Goal: Task Accomplishment & Management: Use online tool/utility

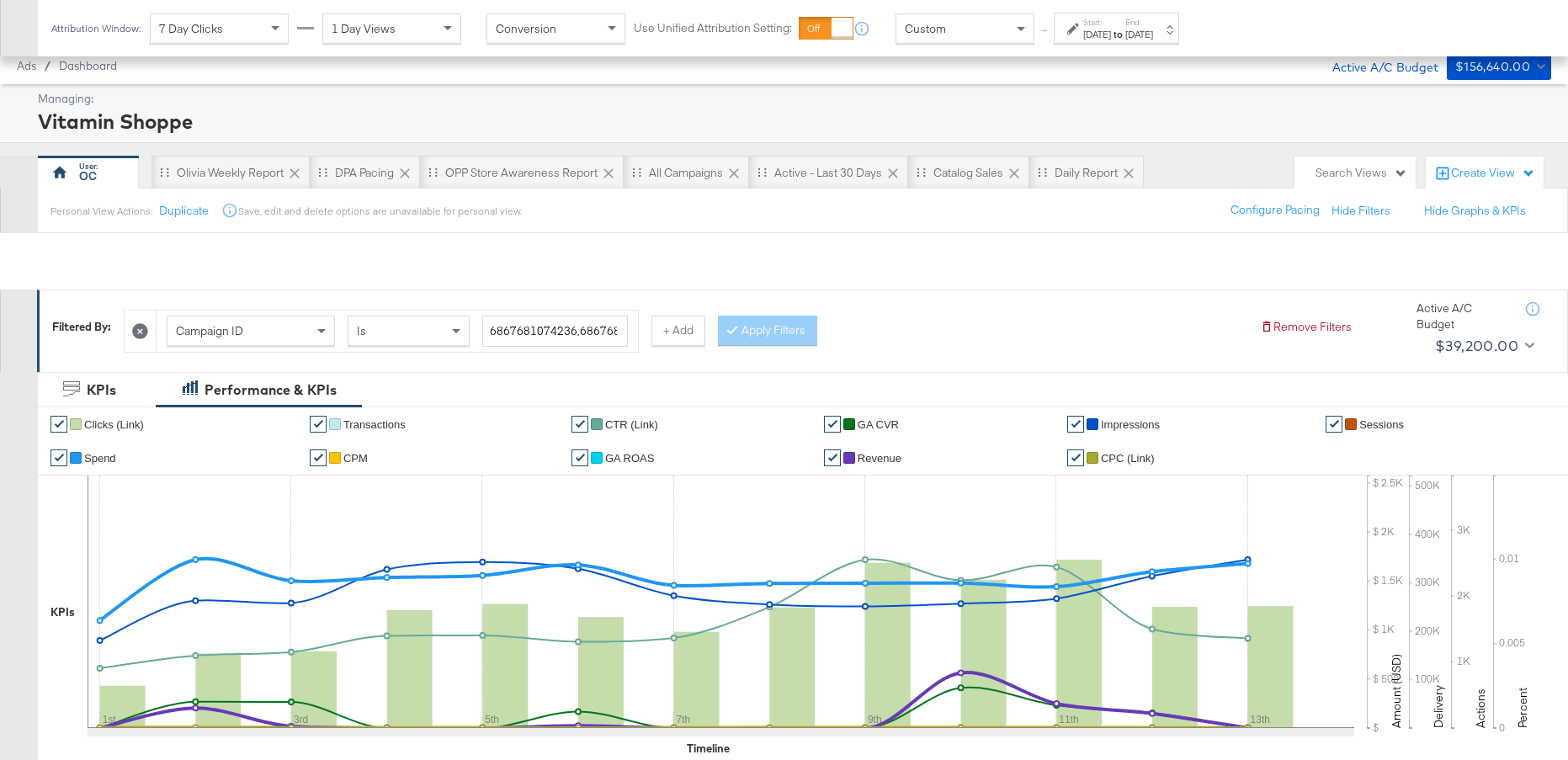
scroll to position [604, 0]
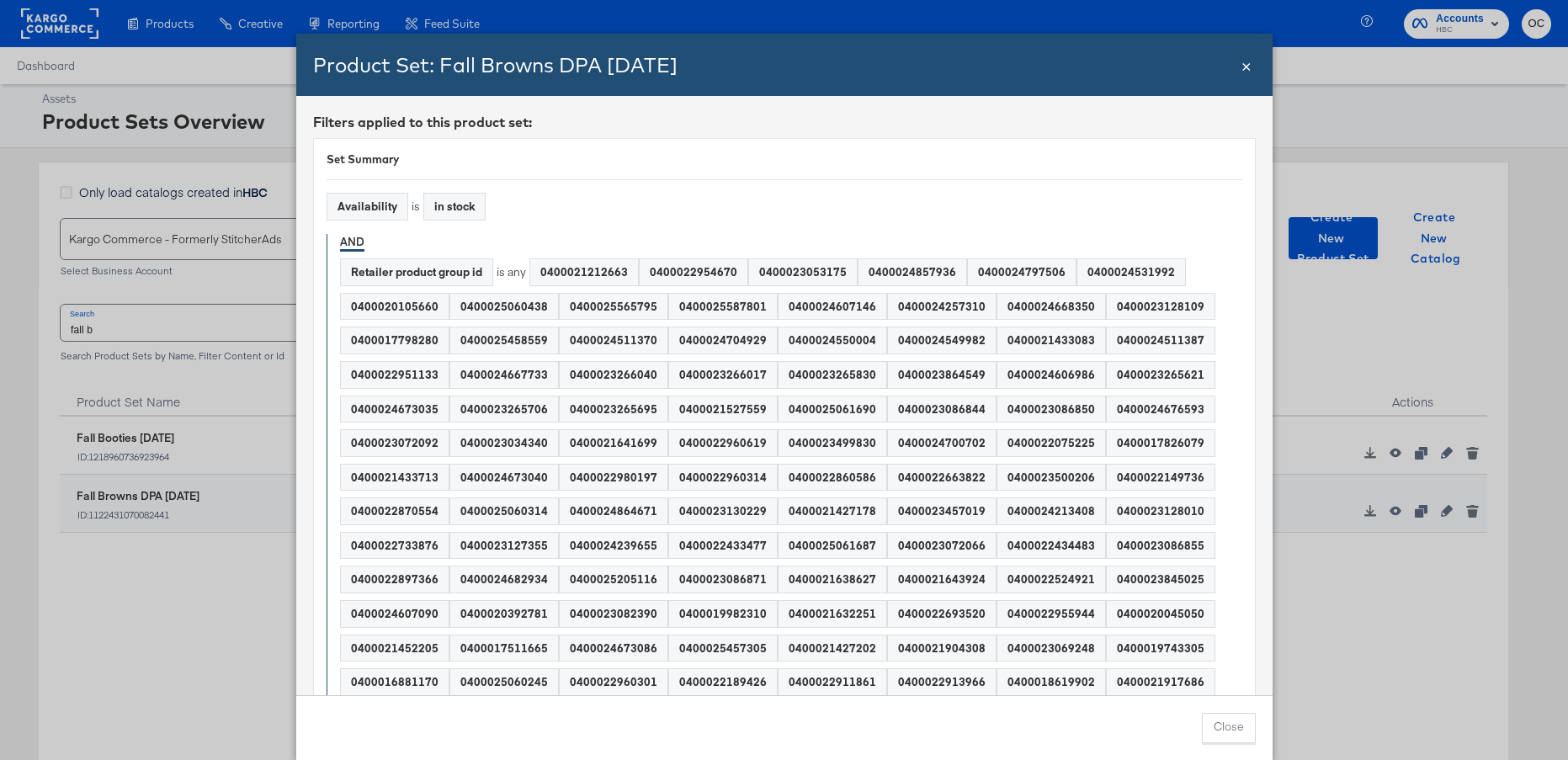
scroll to position [221, 0]
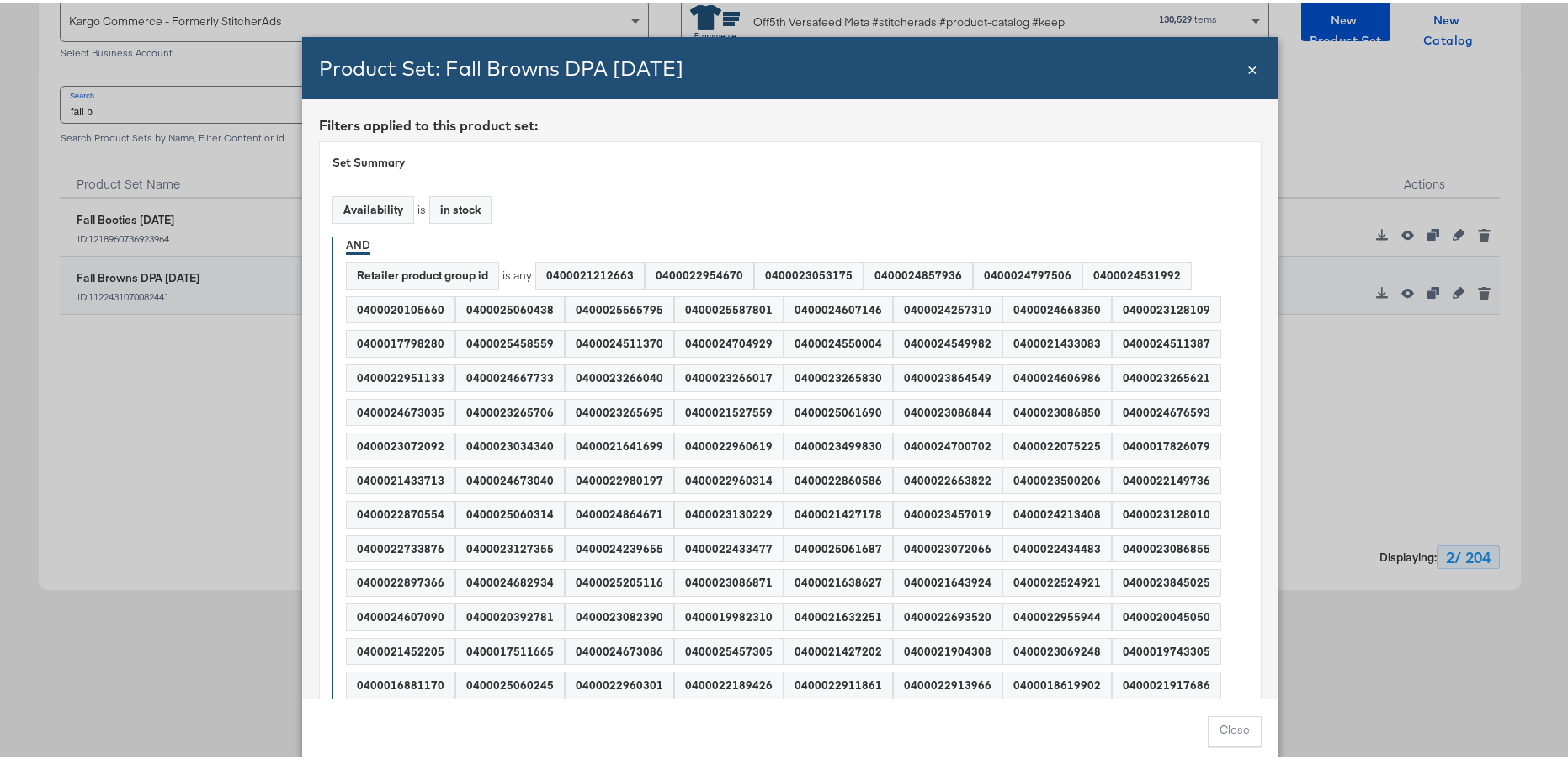
click at [1253, 73] on div "Product Set: Fall Browns DPA [DATE] Close ×" at bounding box center [790, 65] width 976 height 63
click at [1248, 70] on span "×" at bounding box center [1253, 64] width 10 height 23
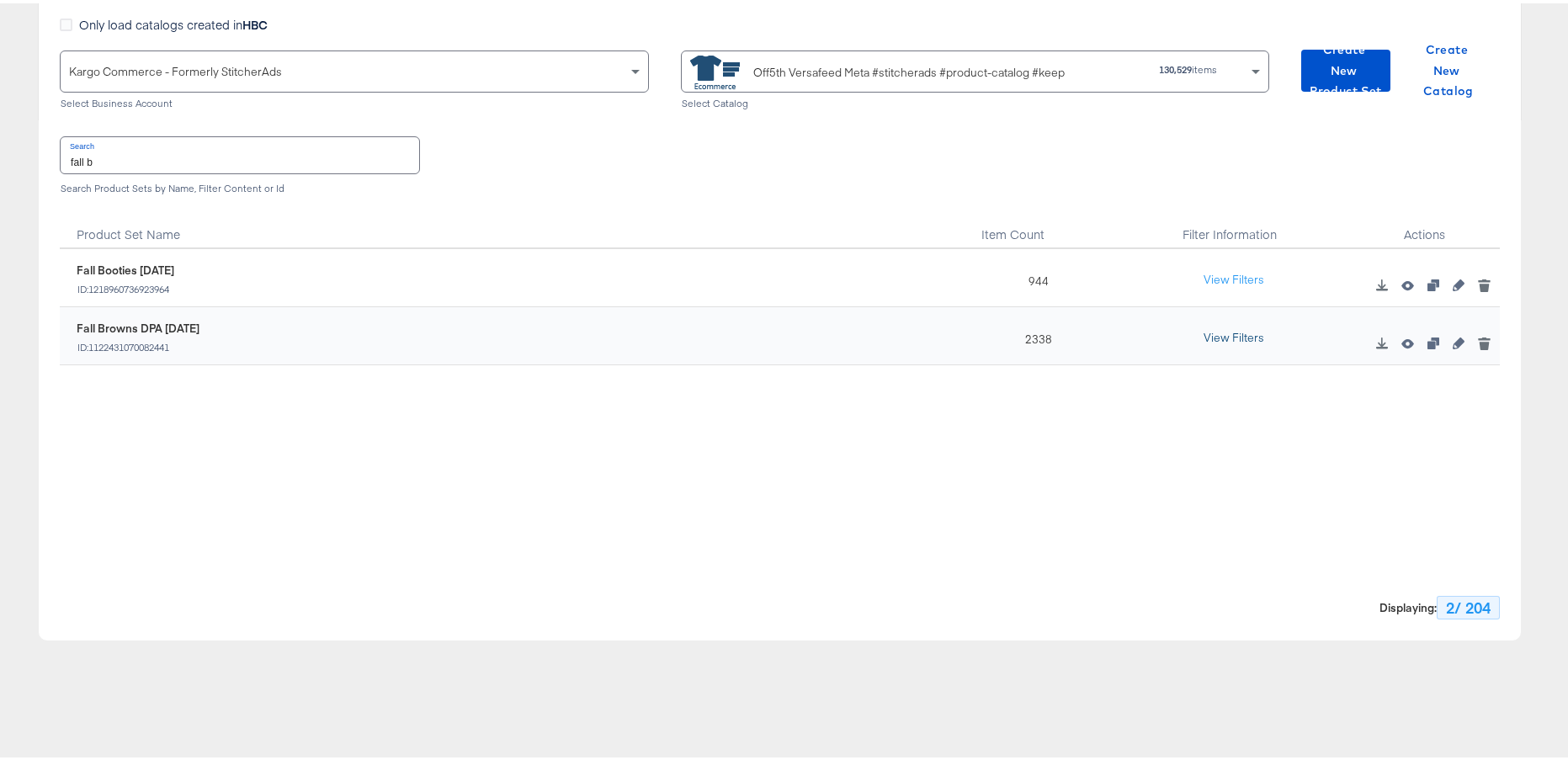
scroll to position [147, 0]
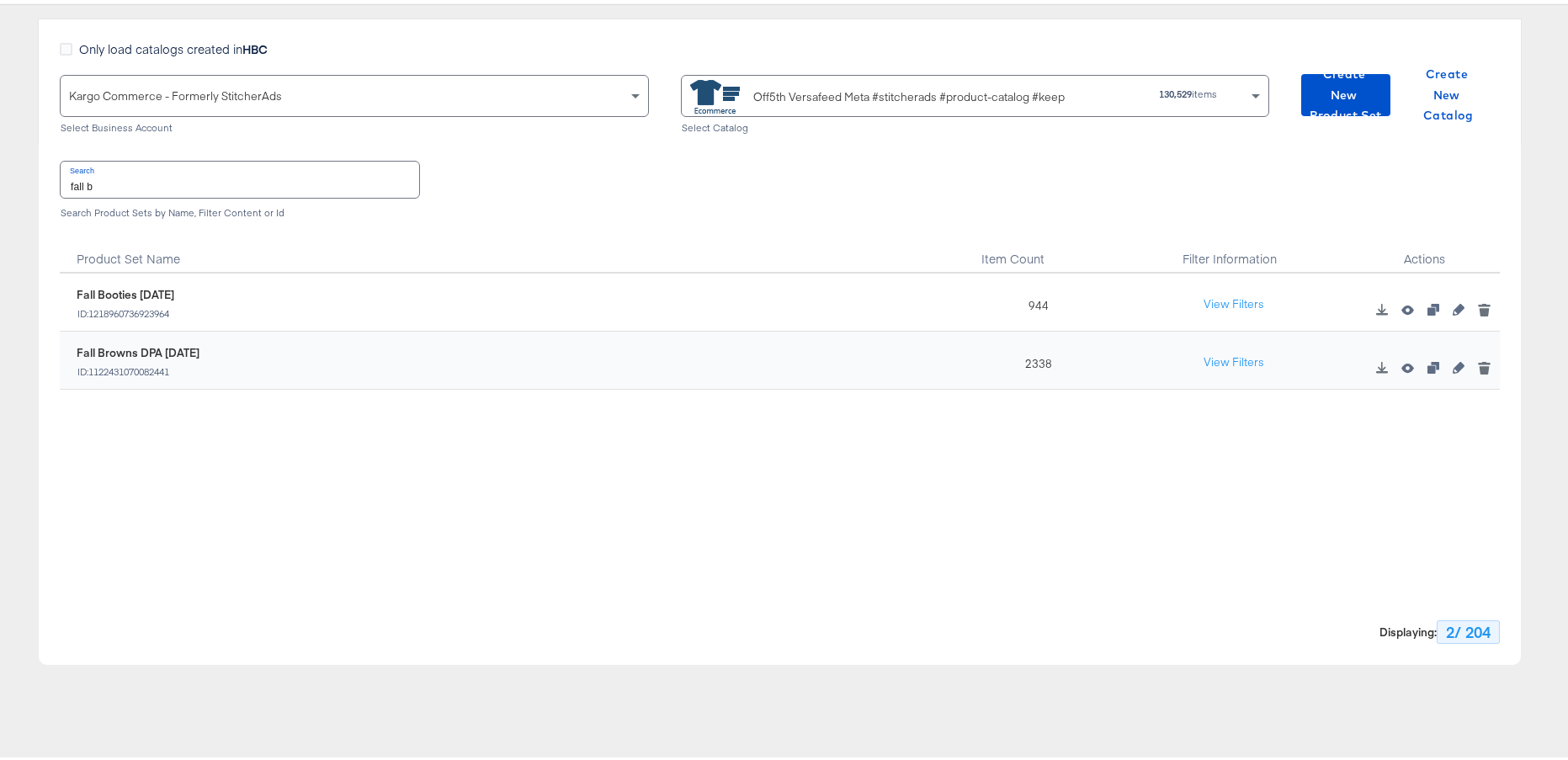
click at [312, 183] on input "fall b" at bounding box center [240, 176] width 359 height 36
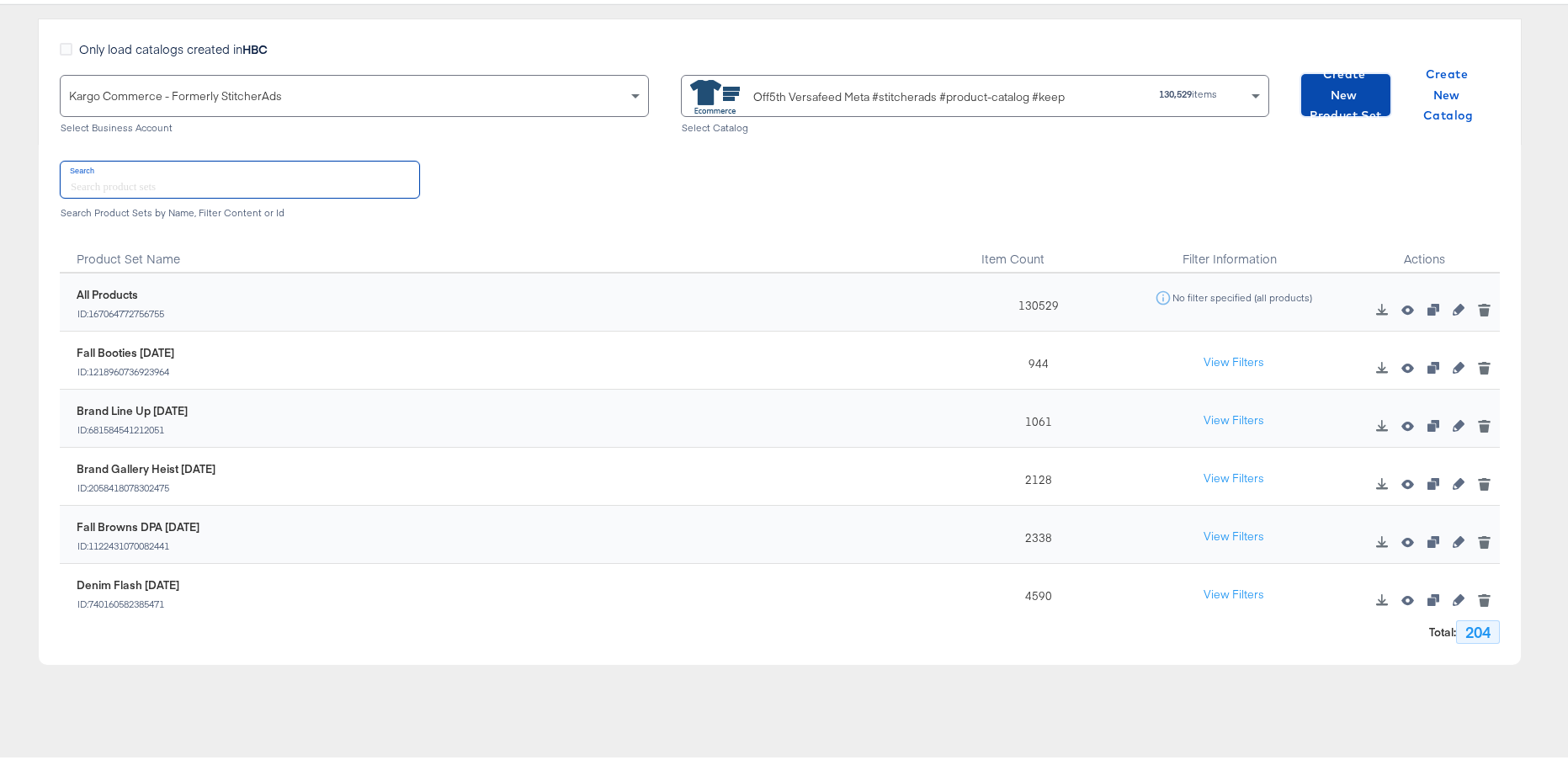
click at [1314, 108] on span "Create New Product Set" at bounding box center [1345, 92] width 76 height 63
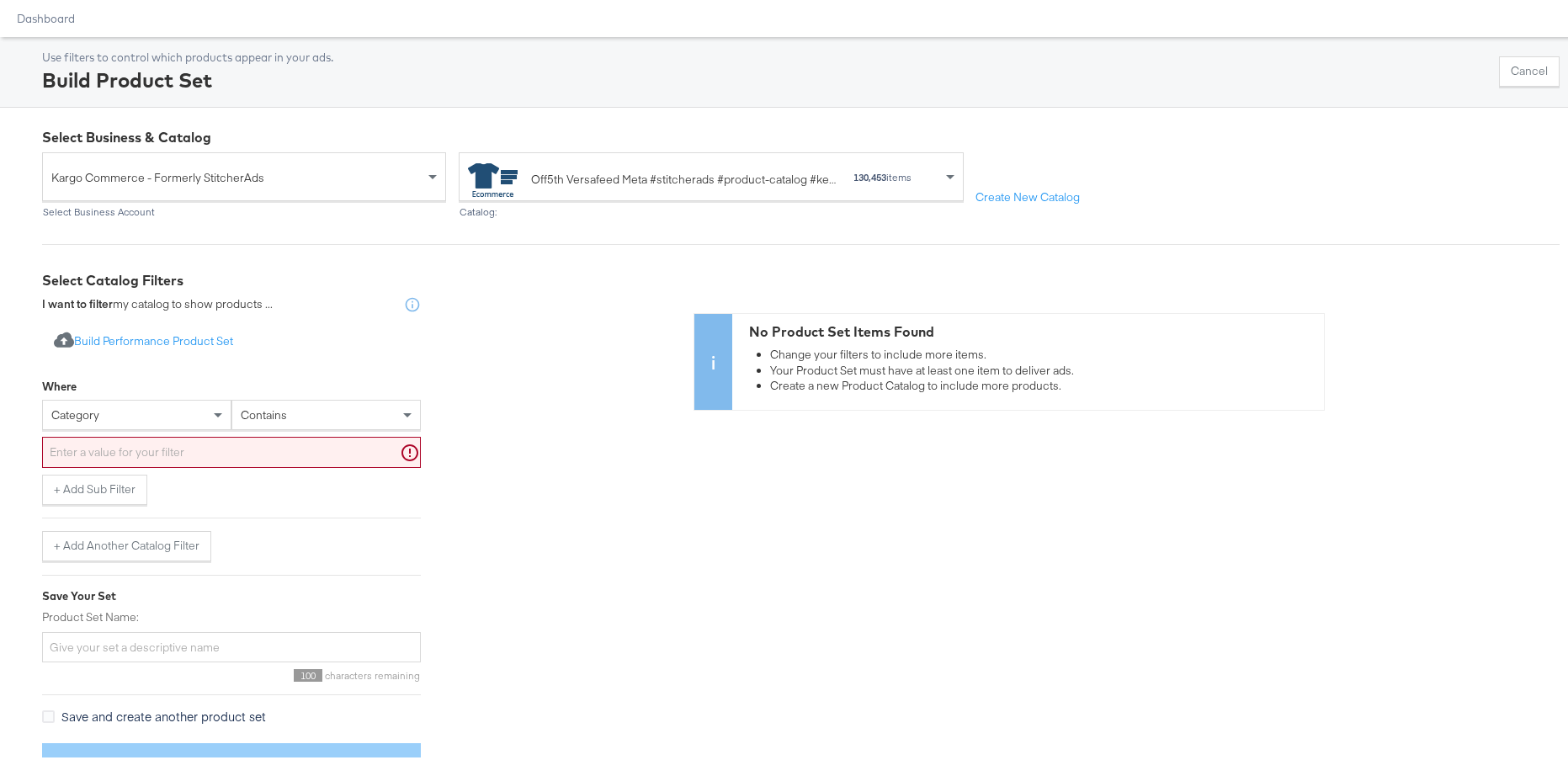
scroll to position [88, 0]
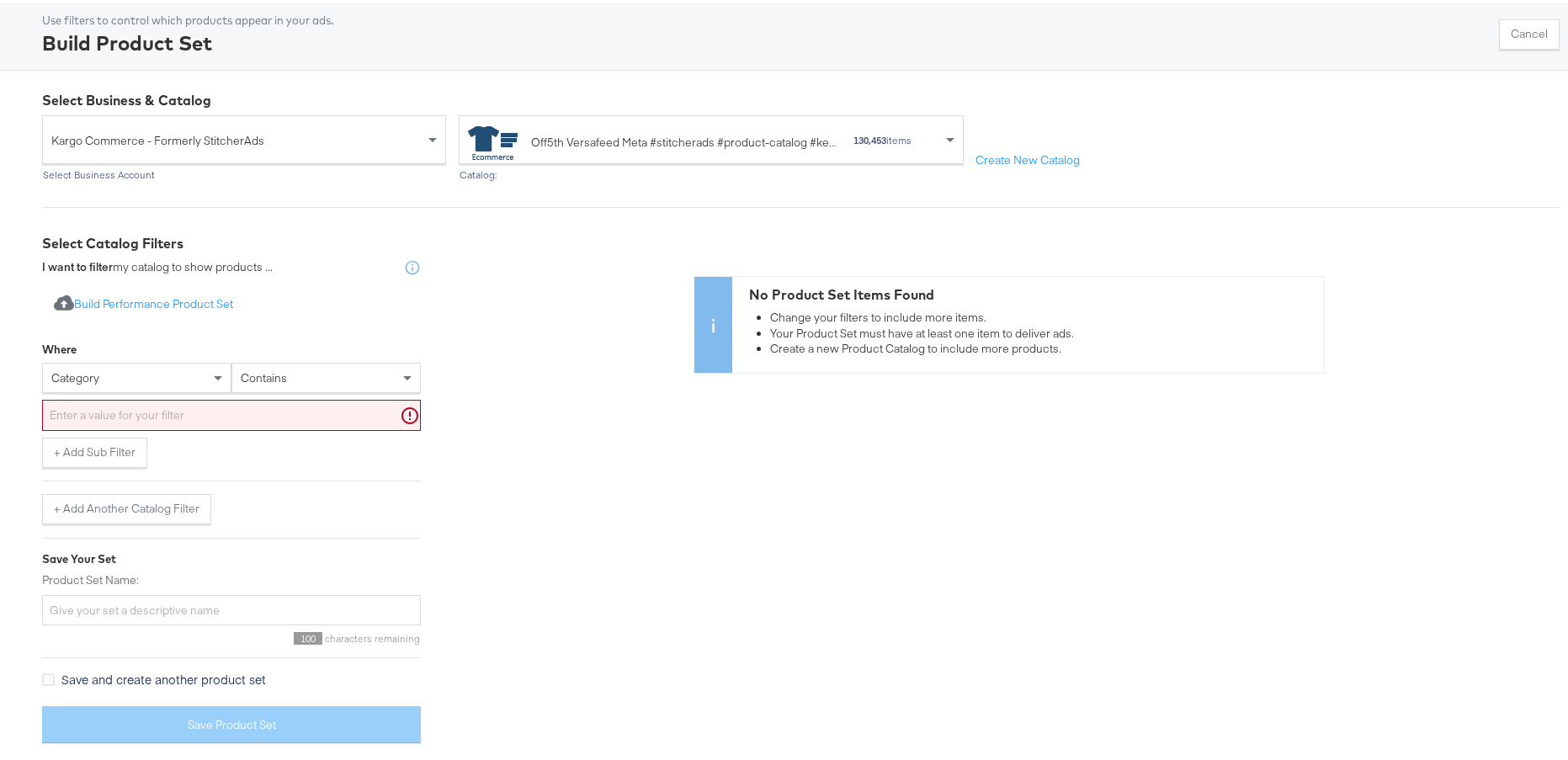
click at [158, 371] on div "category" at bounding box center [136, 374] width 188 height 29
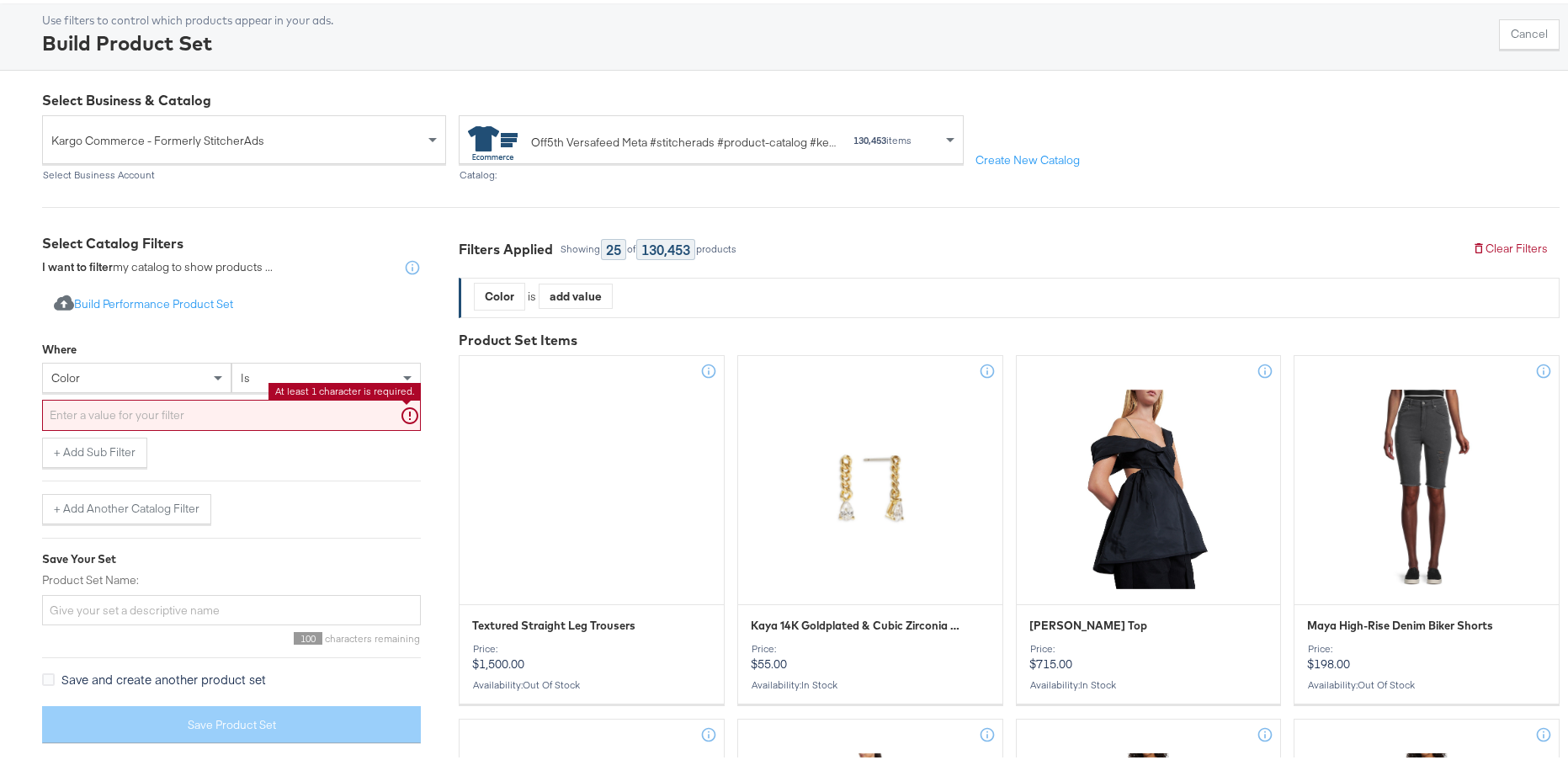
click at [229, 416] on input "text" at bounding box center [231, 413] width 379 height 31
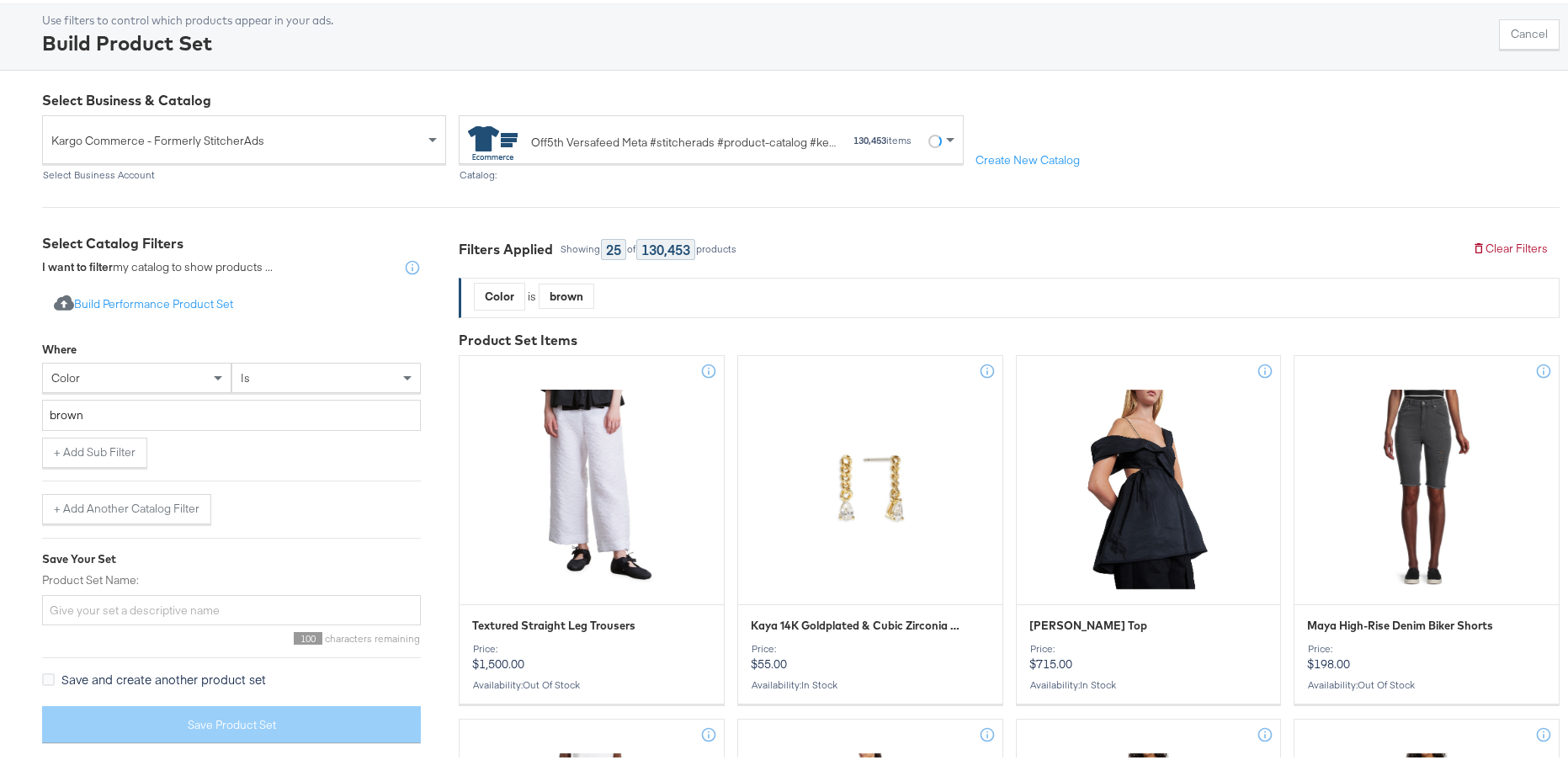
click at [286, 455] on div "+ Add Sub Filter" at bounding box center [231, 449] width 379 height 30
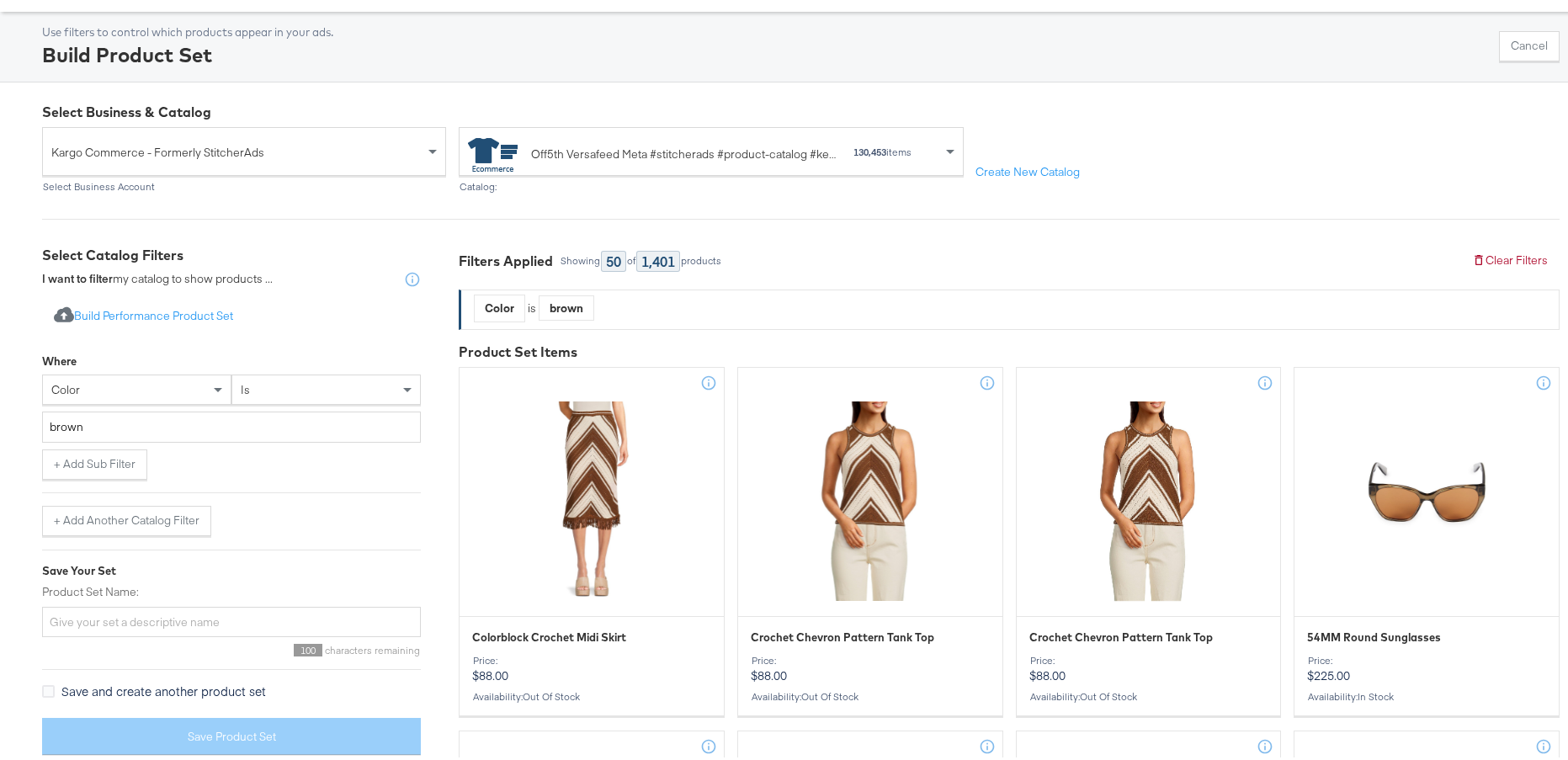
scroll to position [55, 0]
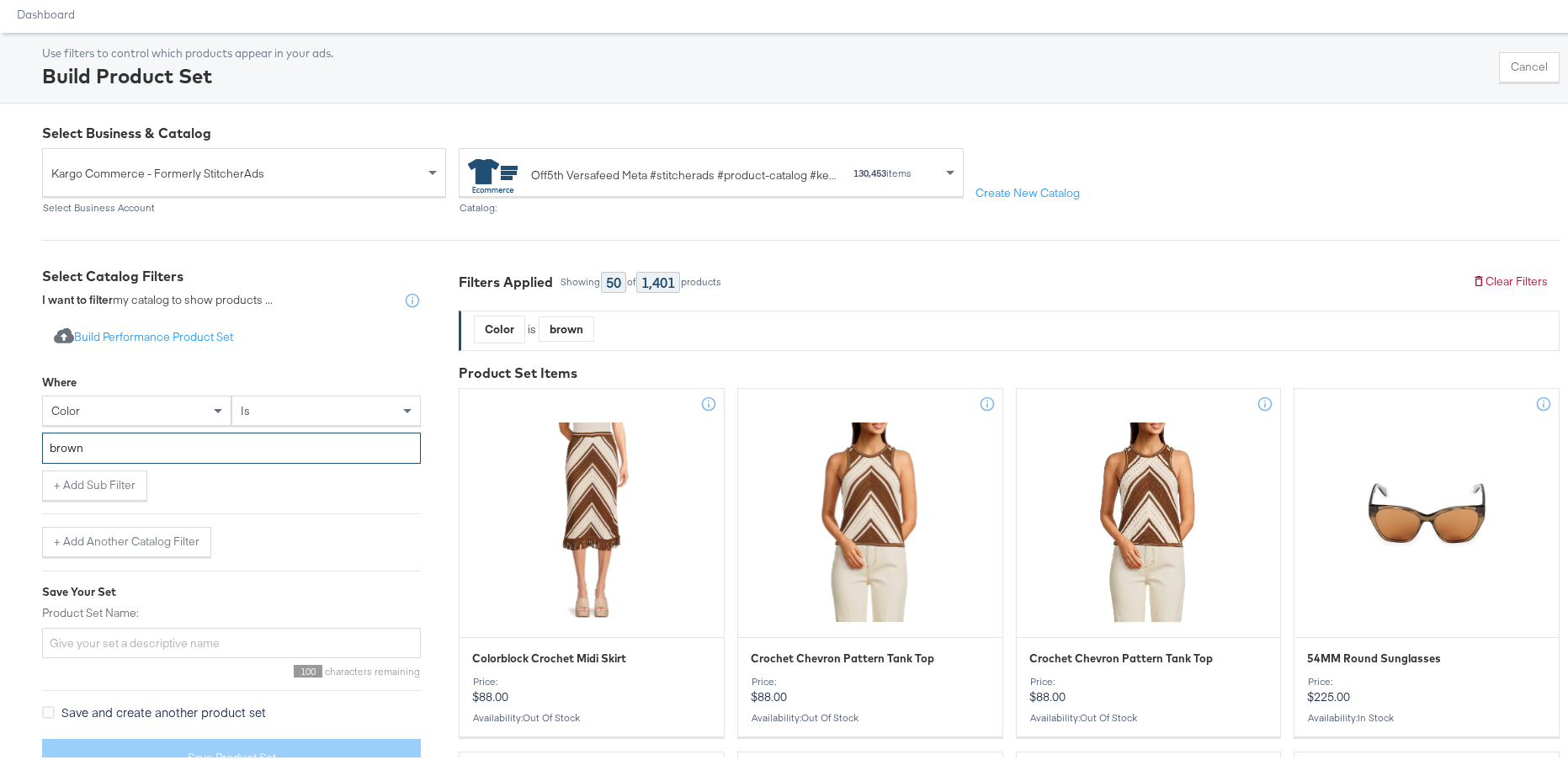
drag, startPoint x: 108, startPoint y: 446, endPoint x: 20, endPoint y: 445, distance: 88.0
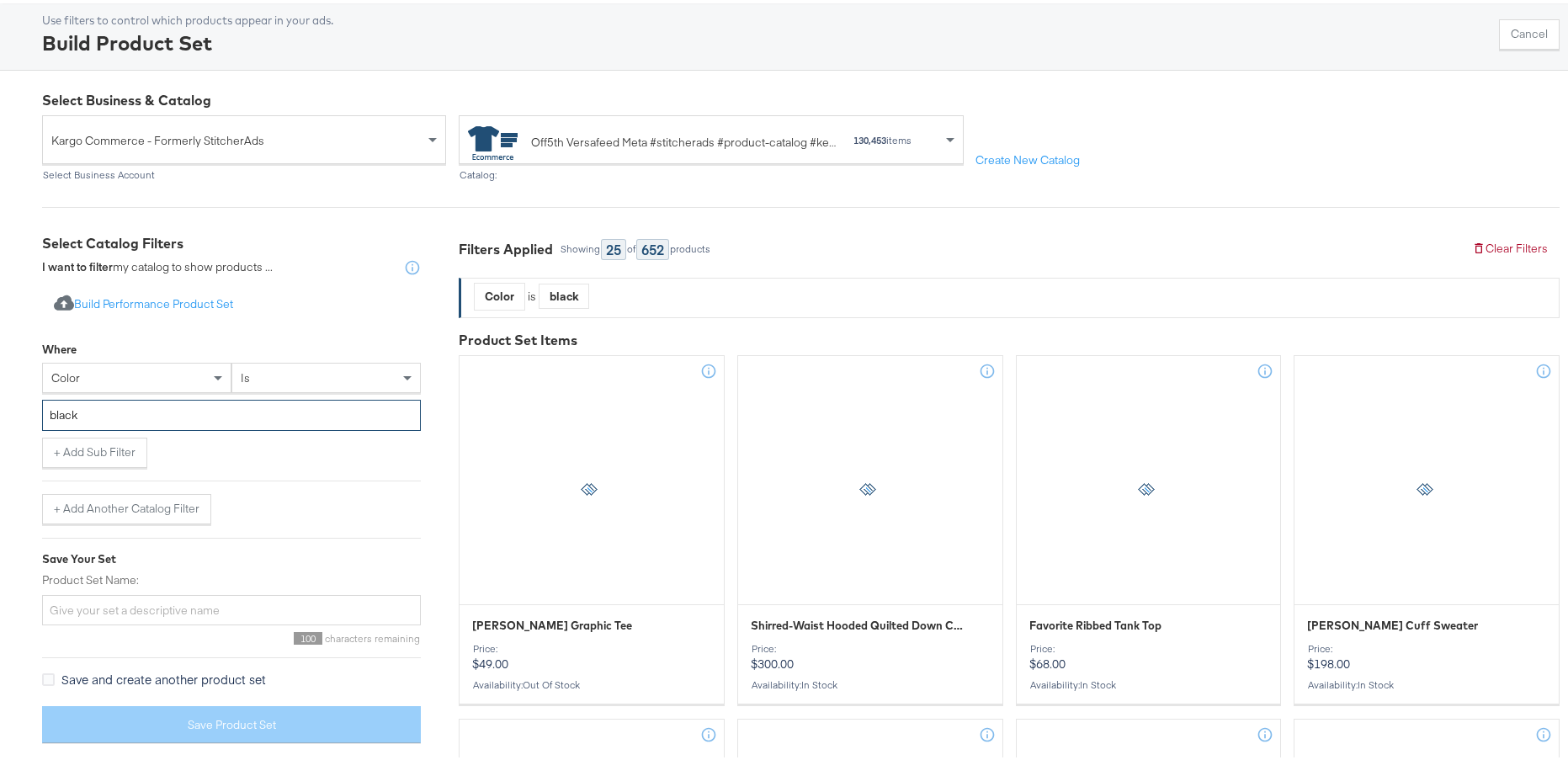
scroll to position [318, 0]
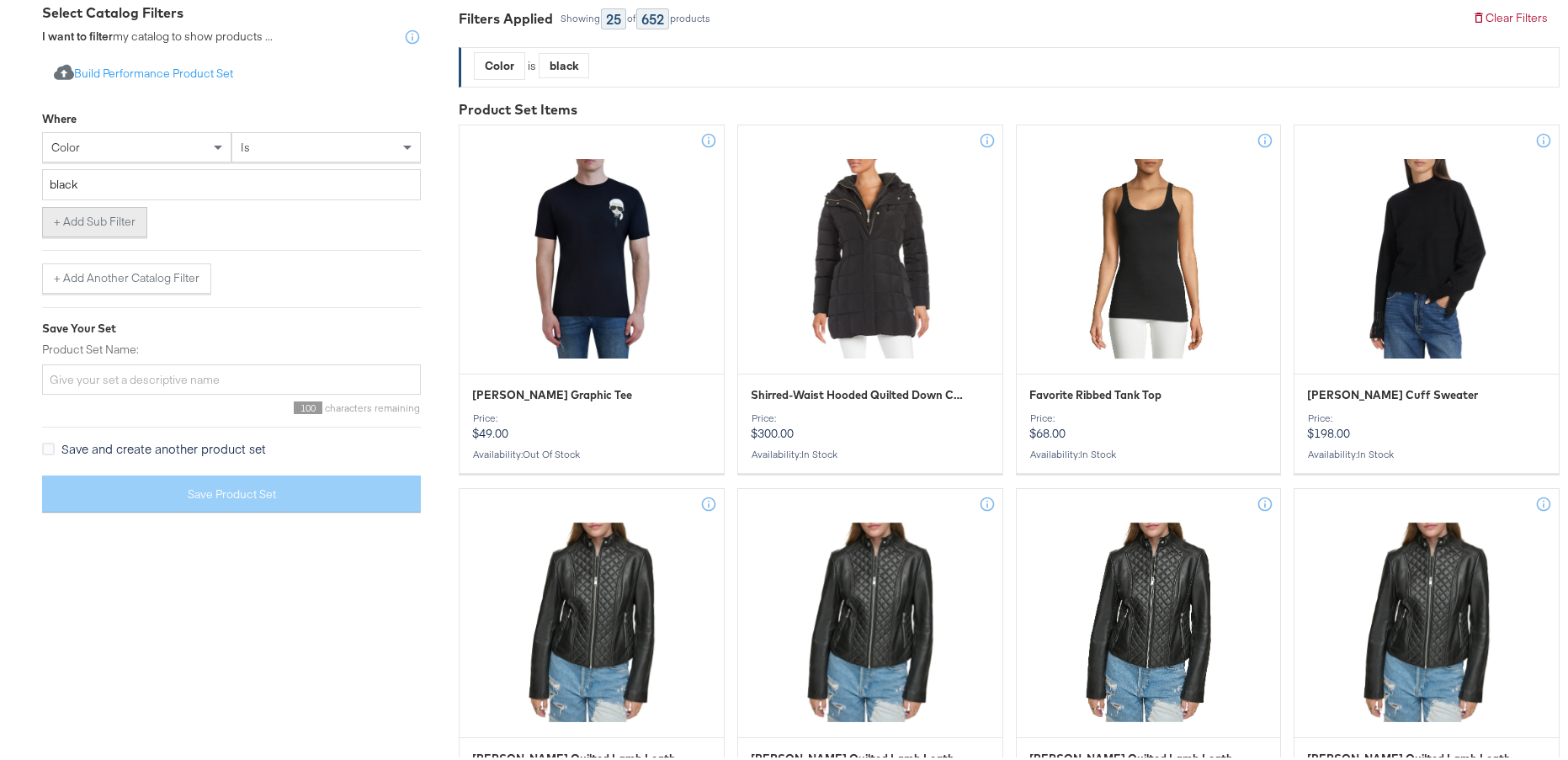
click at [120, 227] on button "+ Add Sub Filter" at bounding box center [94, 219] width 105 height 30
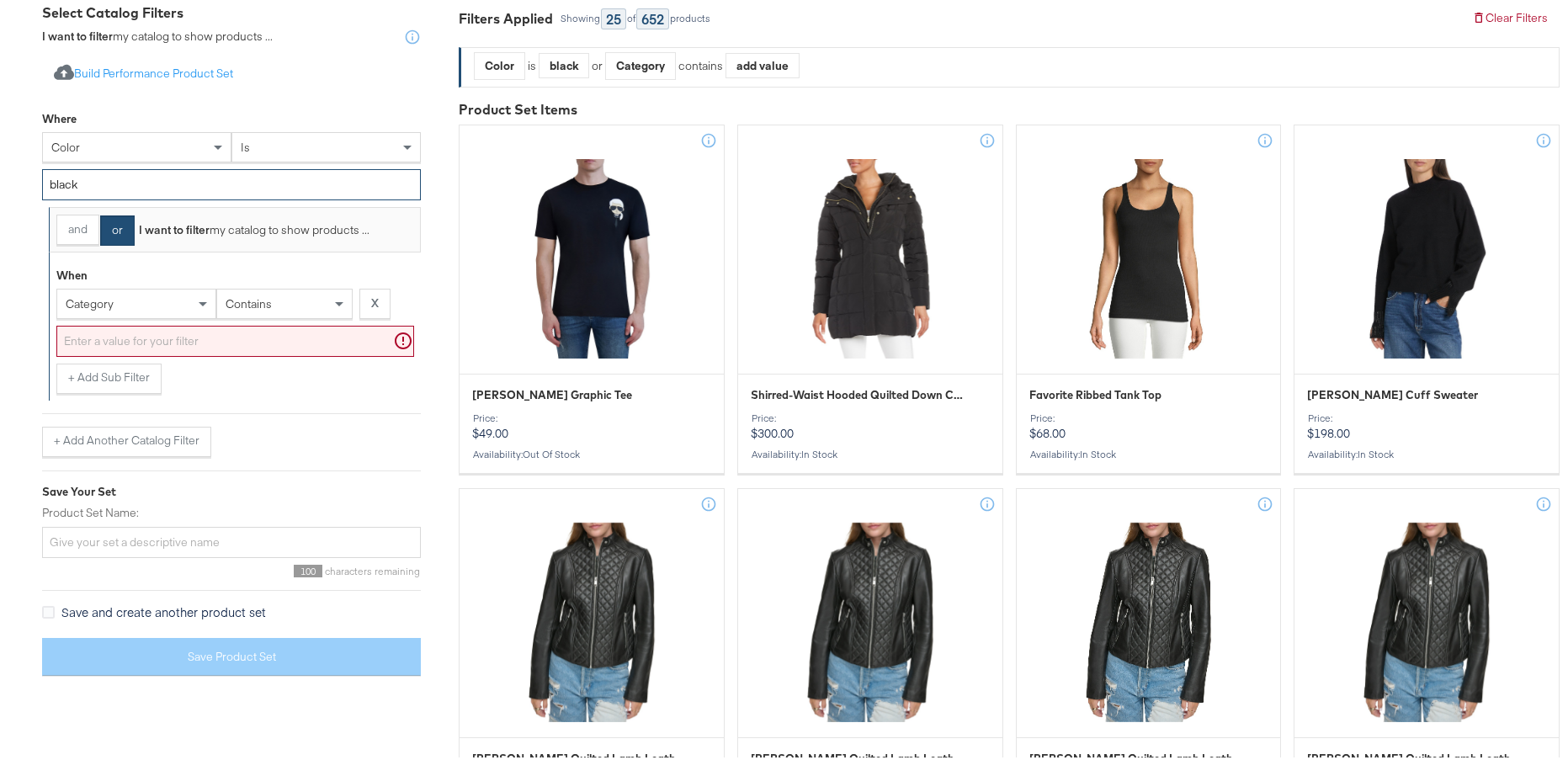
drag, startPoint x: 109, startPoint y: 182, endPoint x: 18, endPoint y: 175, distance: 91.3
type input "brown"
click at [76, 222] on button "and" at bounding box center [77, 226] width 43 height 30
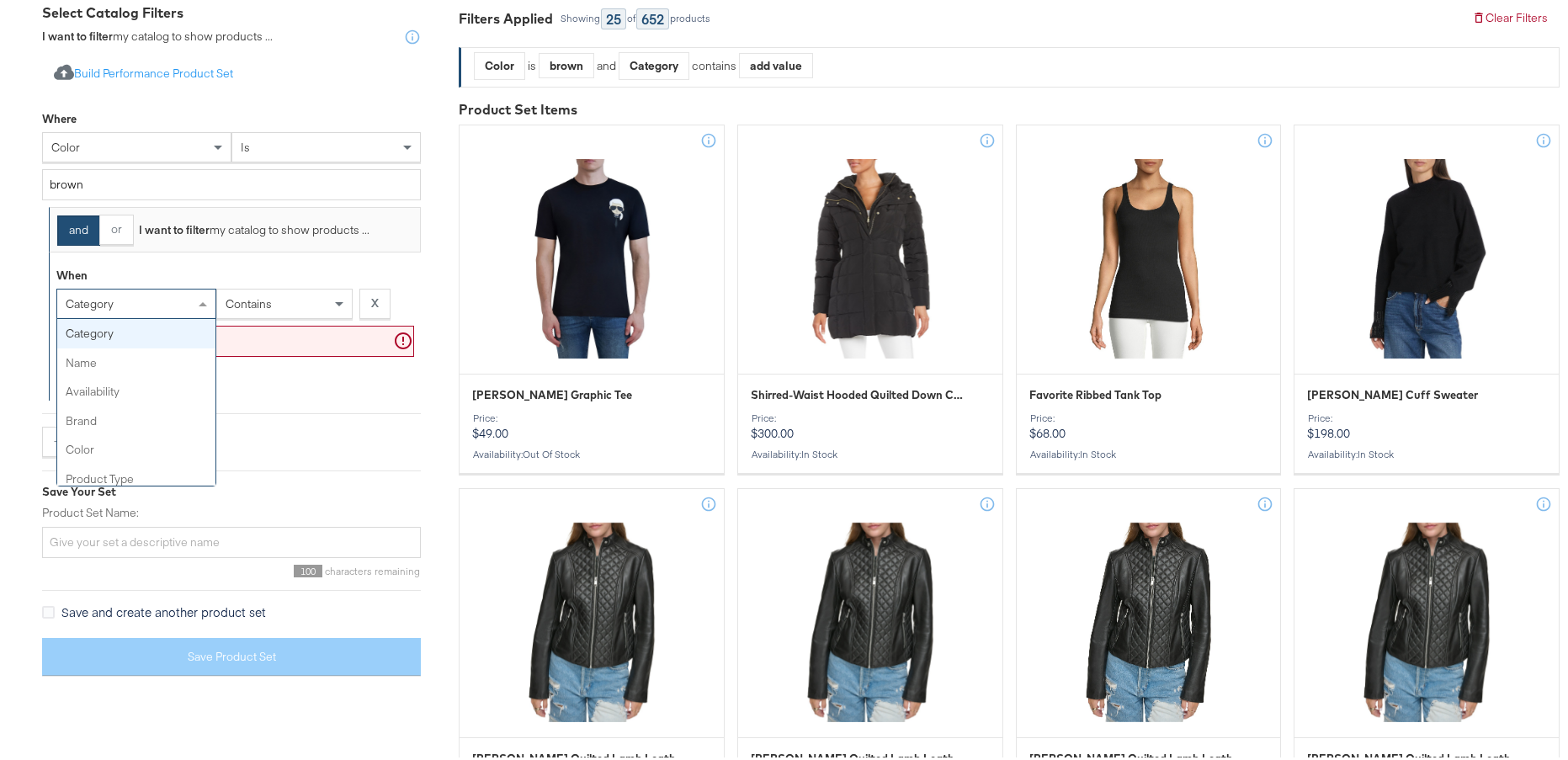
click at [141, 305] on div "category" at bounding box center [136, 301] width 158 height 29
click at [323, 335] on input "text" at bounding box center [235, 338] width 358 height 31
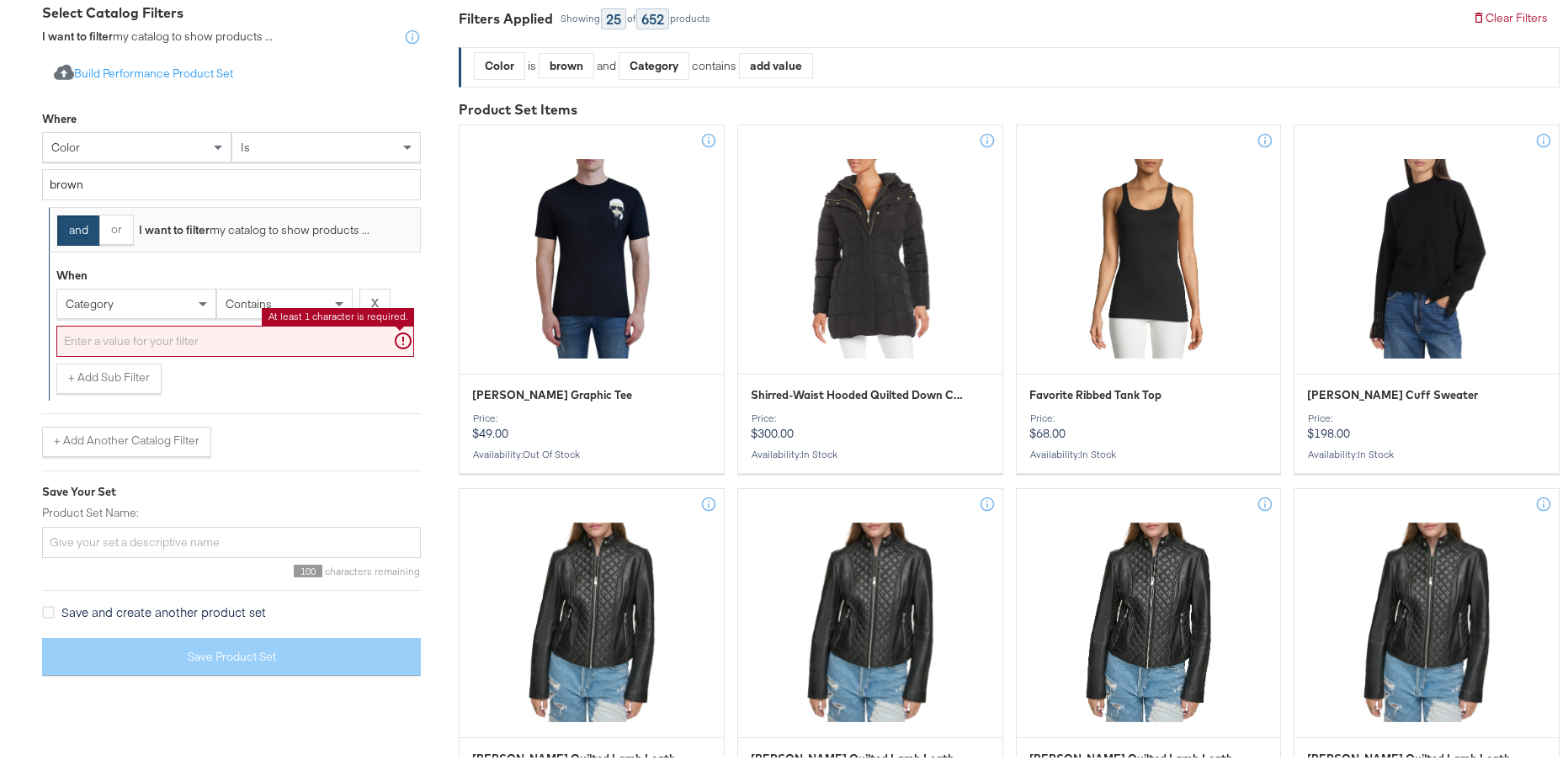
click at [305, 302] on div "contains" at bounding box center [284, 301] width 135 height 29
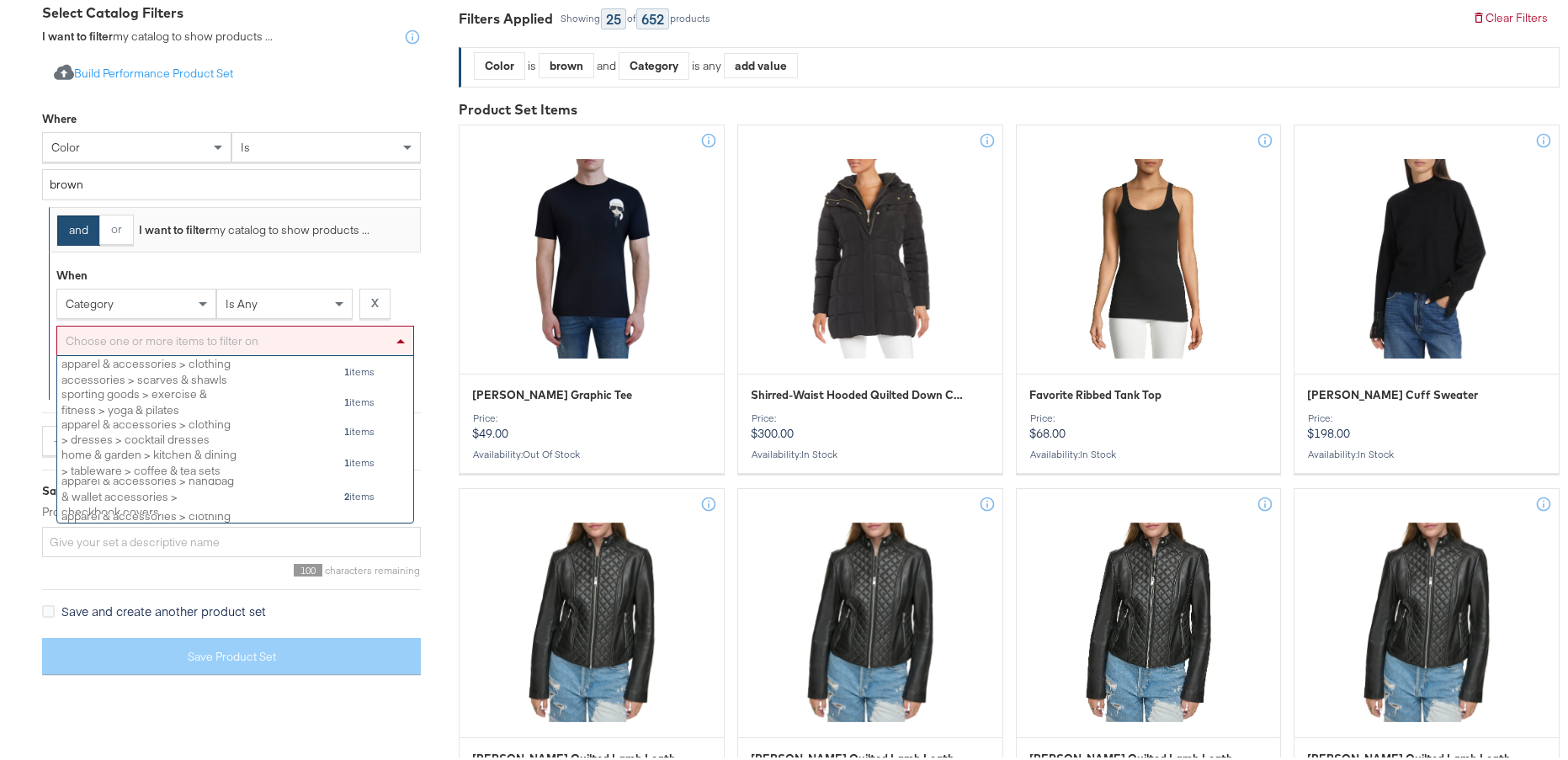
click at [141, 327] on div "Choose one or more items to filter on" at bounding box center [235, 337] width 356 height 29
type input "coats"
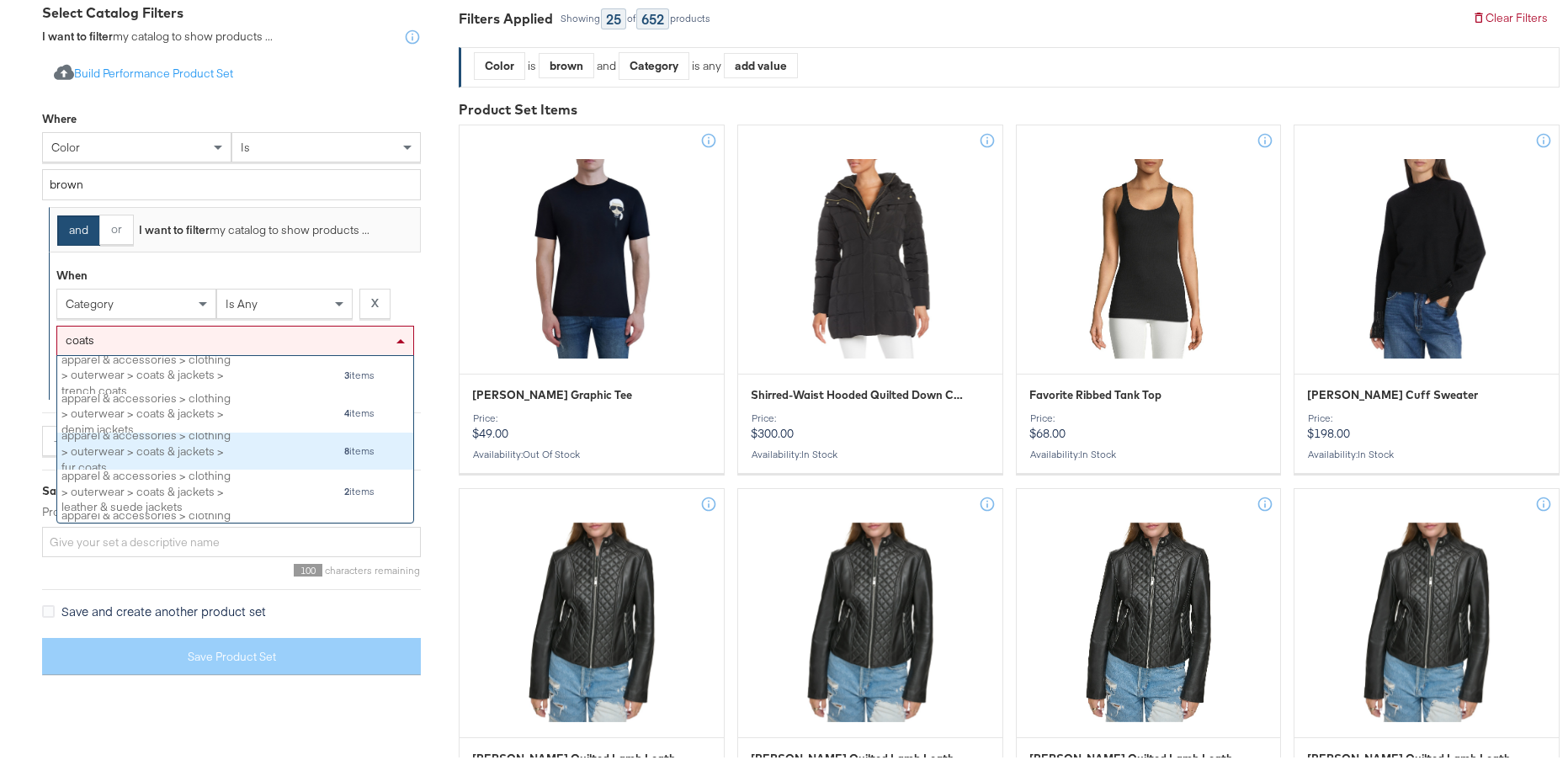
scroll to position [96, 0]
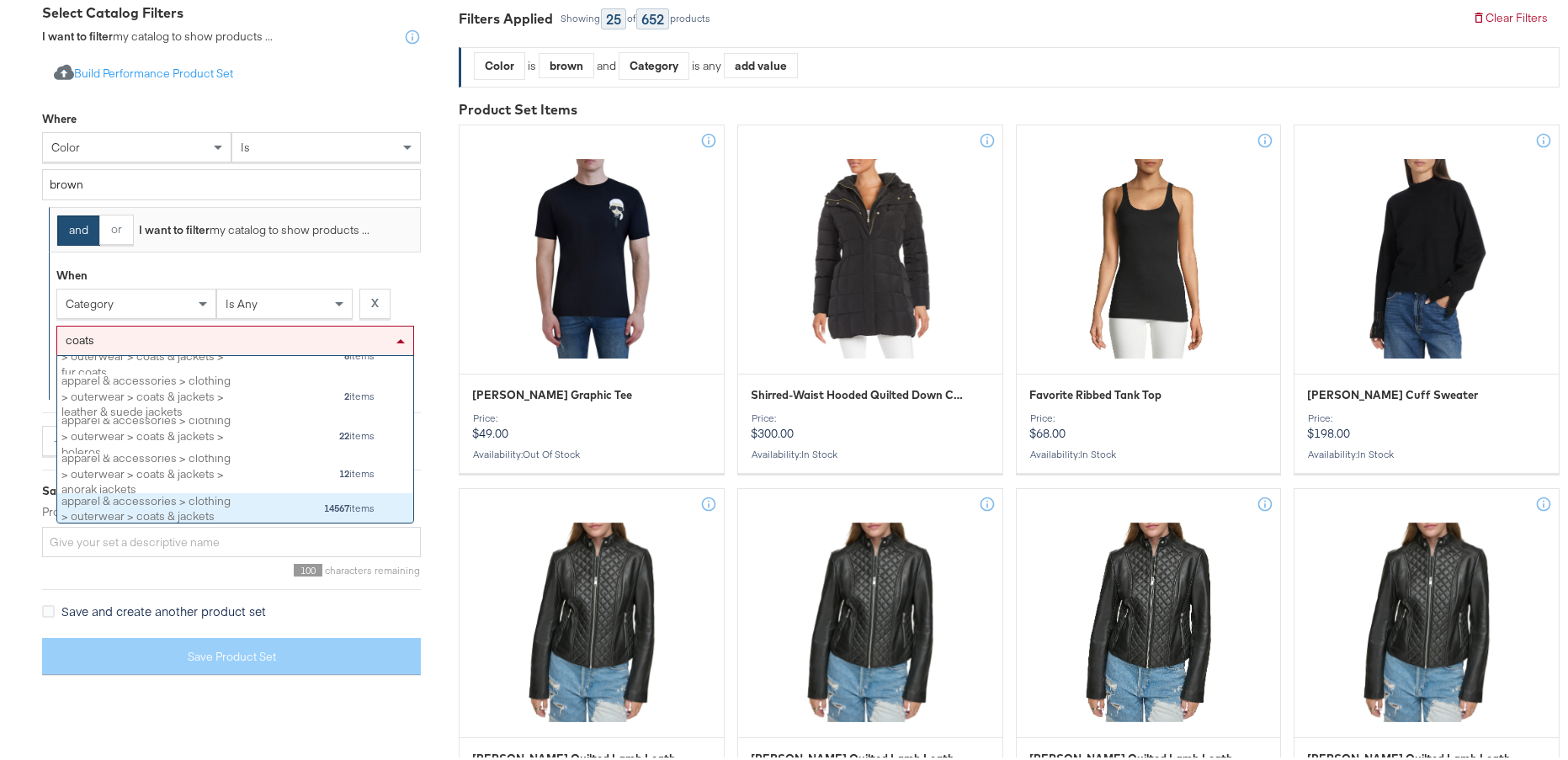
click at [228, 504] on div "apparel & accessories > clothing > outerwear > coats & jackets" at bounding box center [150, 506] width 177 height 31
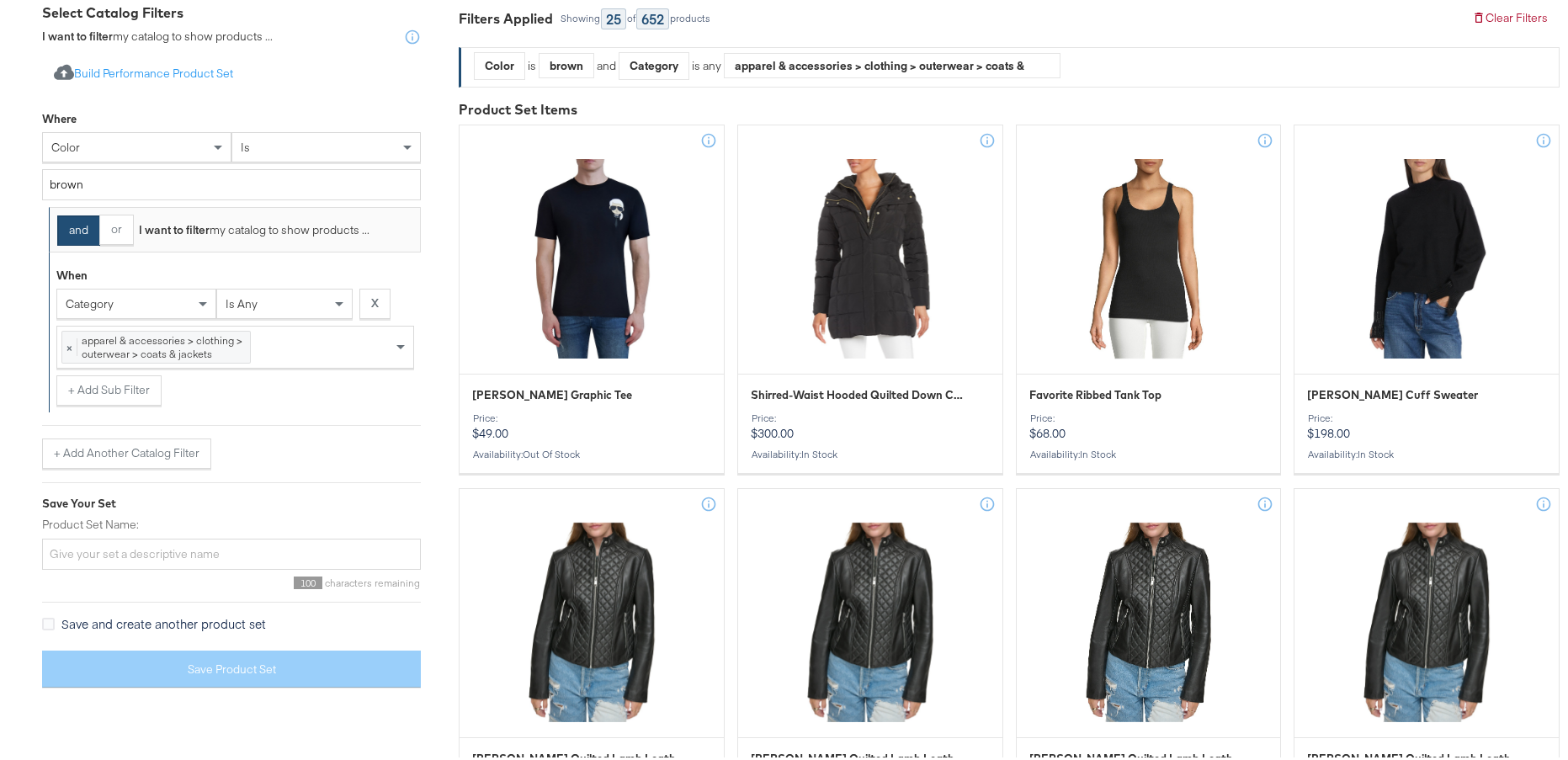
click at [412, 426] on div "+ Add Another Catalog Filter" at bounding box center [231, 444] width 379 height 43
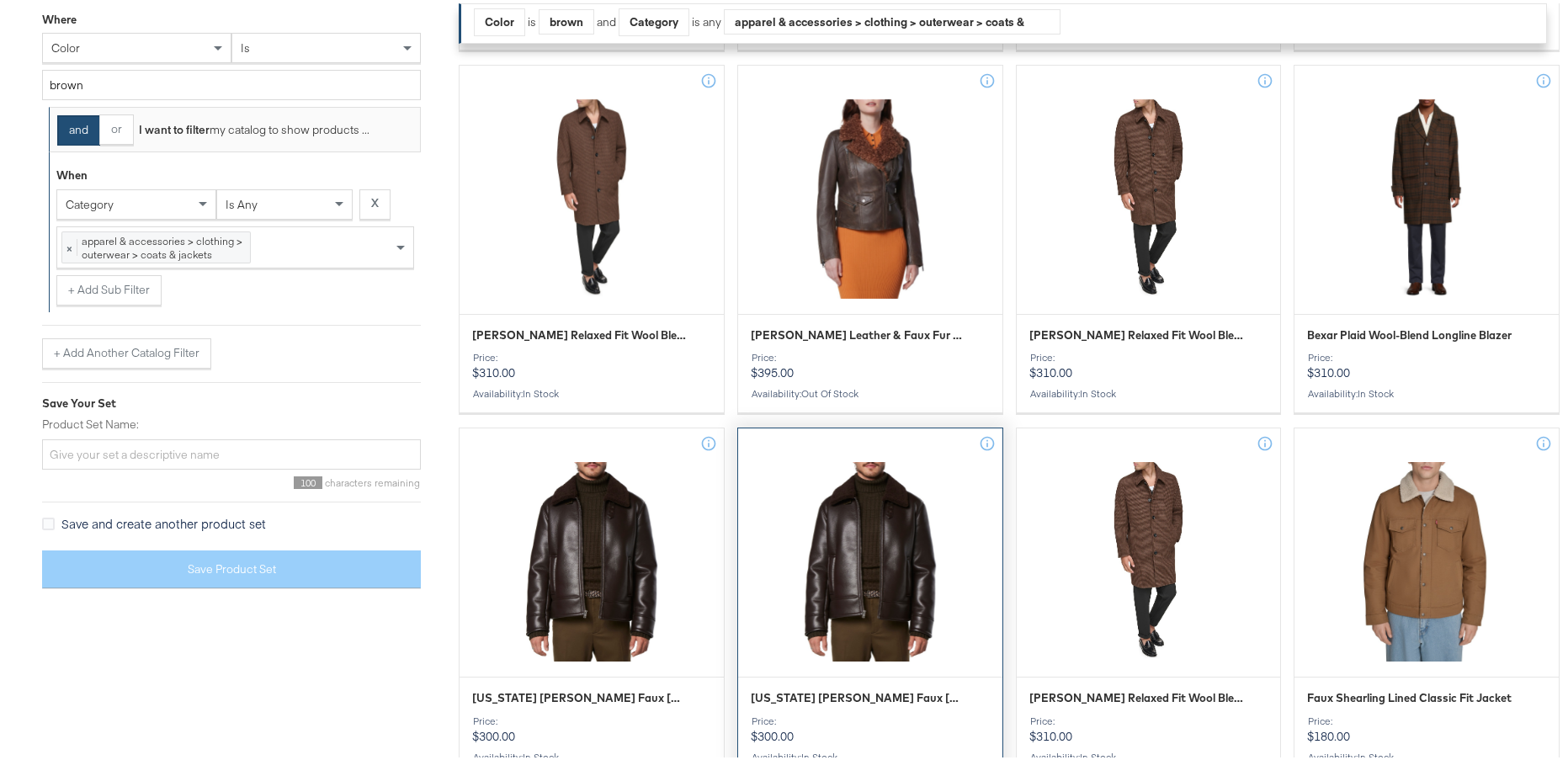
scroll to position [1953, 0]
